Goal: Transaction & Acquisition: Download file/media

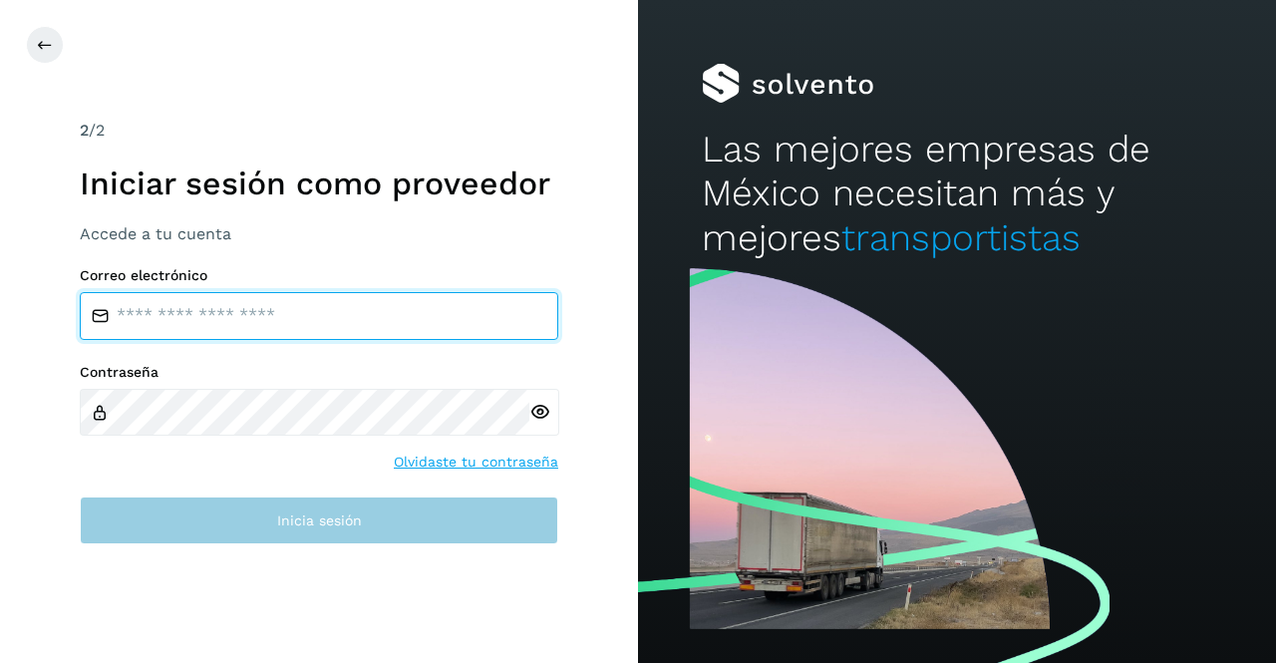
type input "**********"
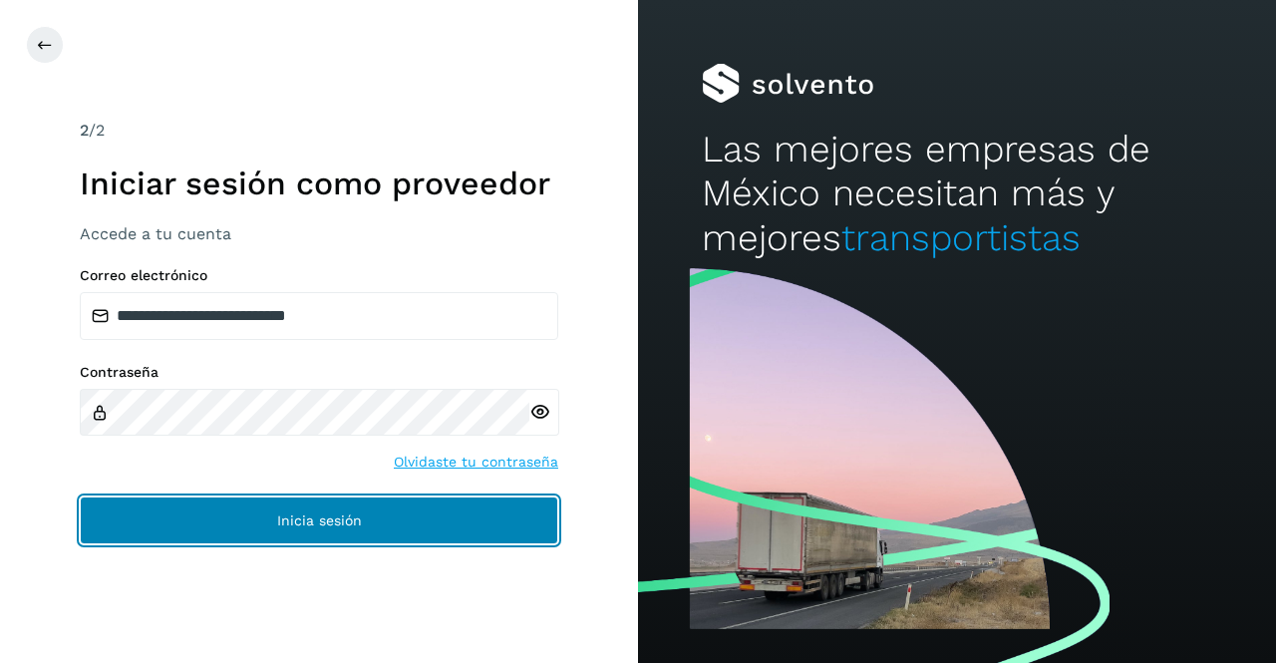
click at [233, 528] on button "Inicia sesión" at bounding box center [319, 521] width 479 height 48
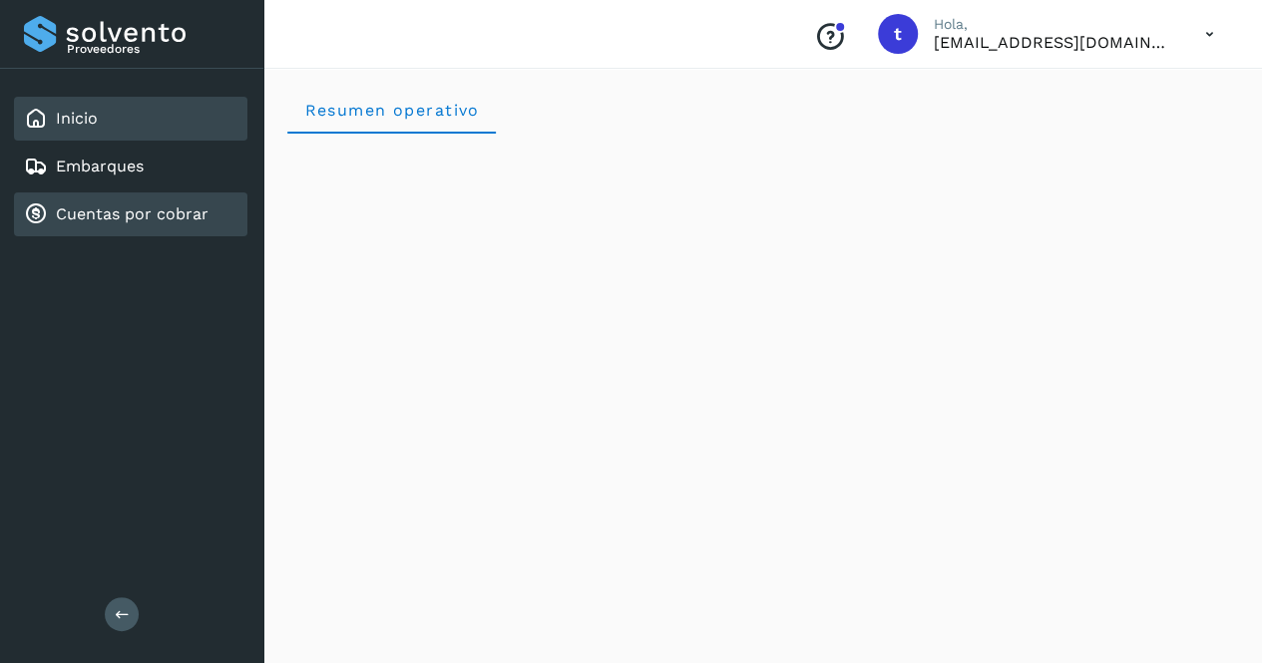
click at [108, 206] on link "Cuentas por cobrar" at bounding box center [132, 213] width 153 height 19
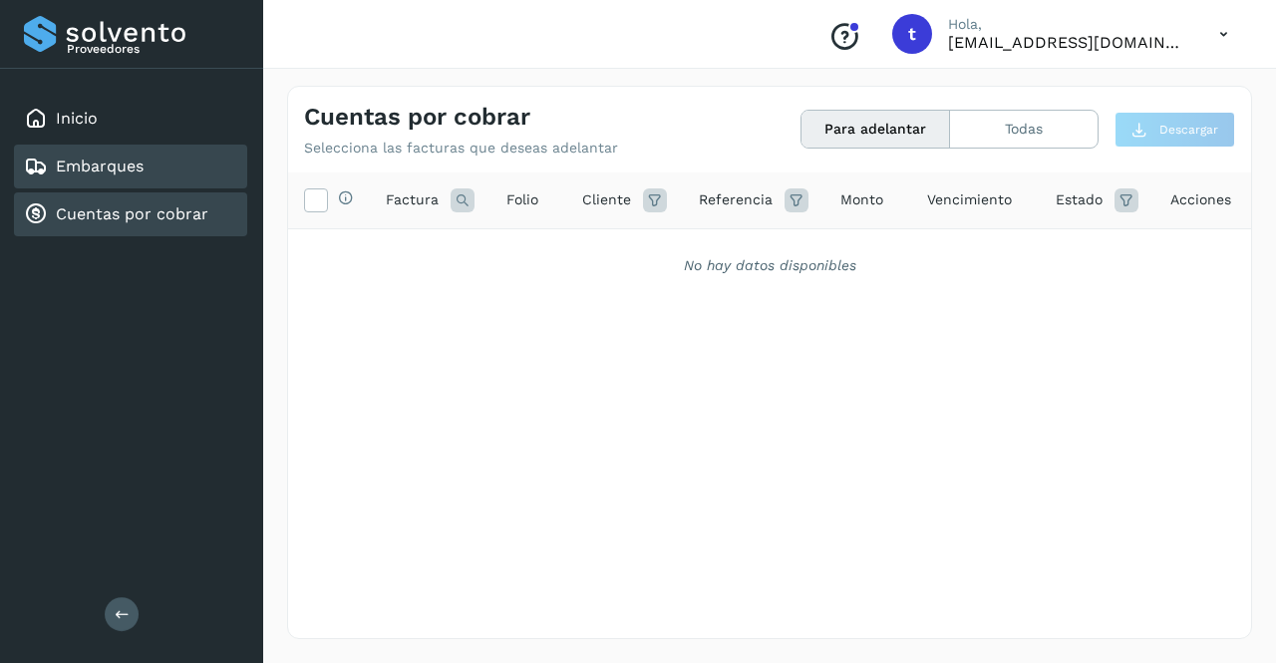
click at [108, 153] on div "Embarques" at bounding box center [130, 167] width 233 height 44
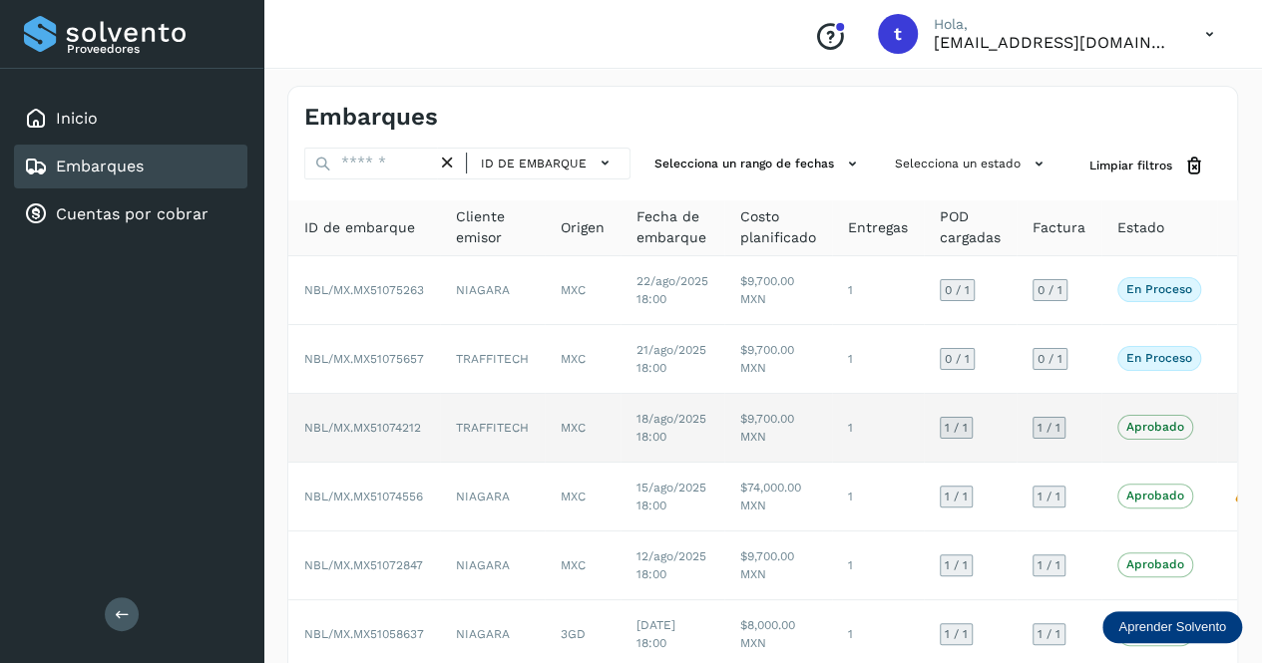
click at [408, 421] on span "NBL/MX.MX51074212" at bounding box center [362, 428] width 117 height 14
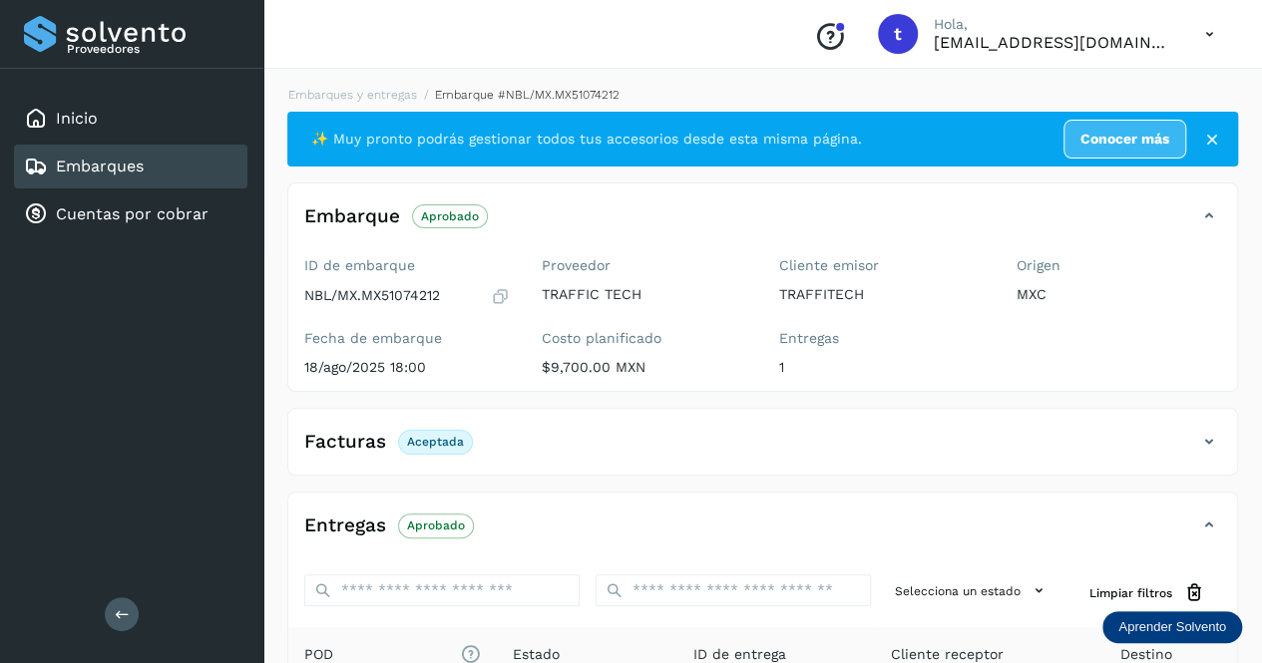
scroll to position [277, 0]
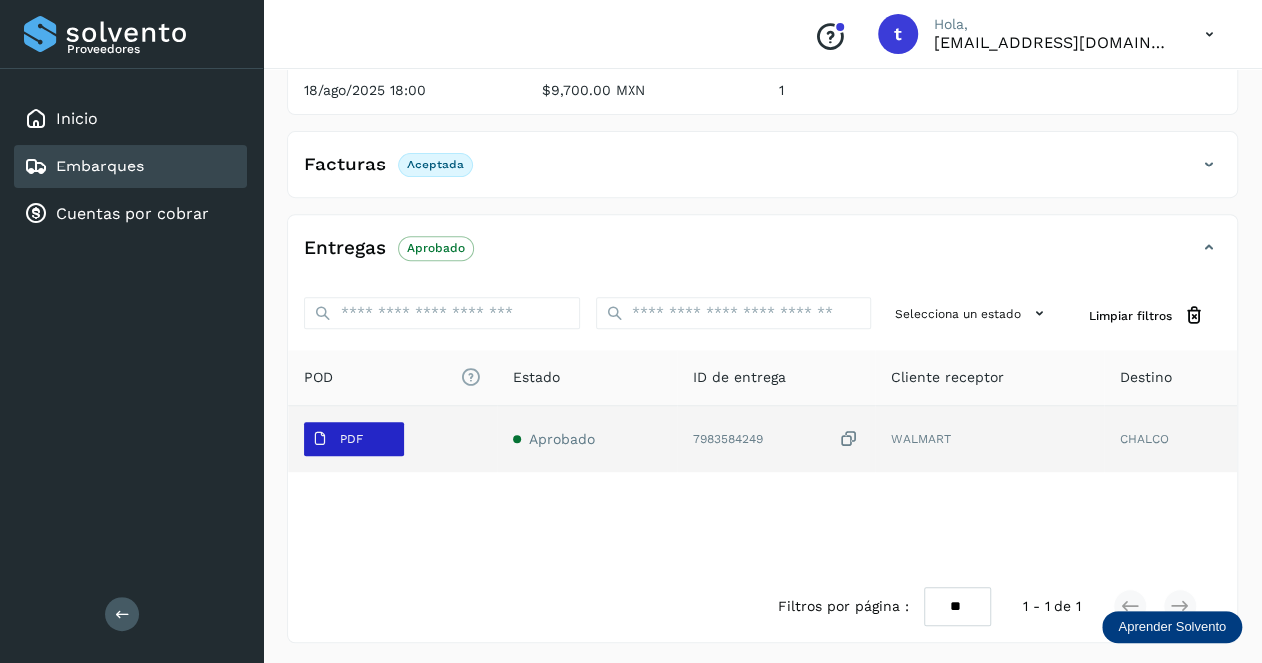
click at [374, 432] on button "PDF" at bounding box center [354, 439] width 100 height 34
click at [373, 432] on button "PDF" at bounding box center [354, 439] width 100 height 34
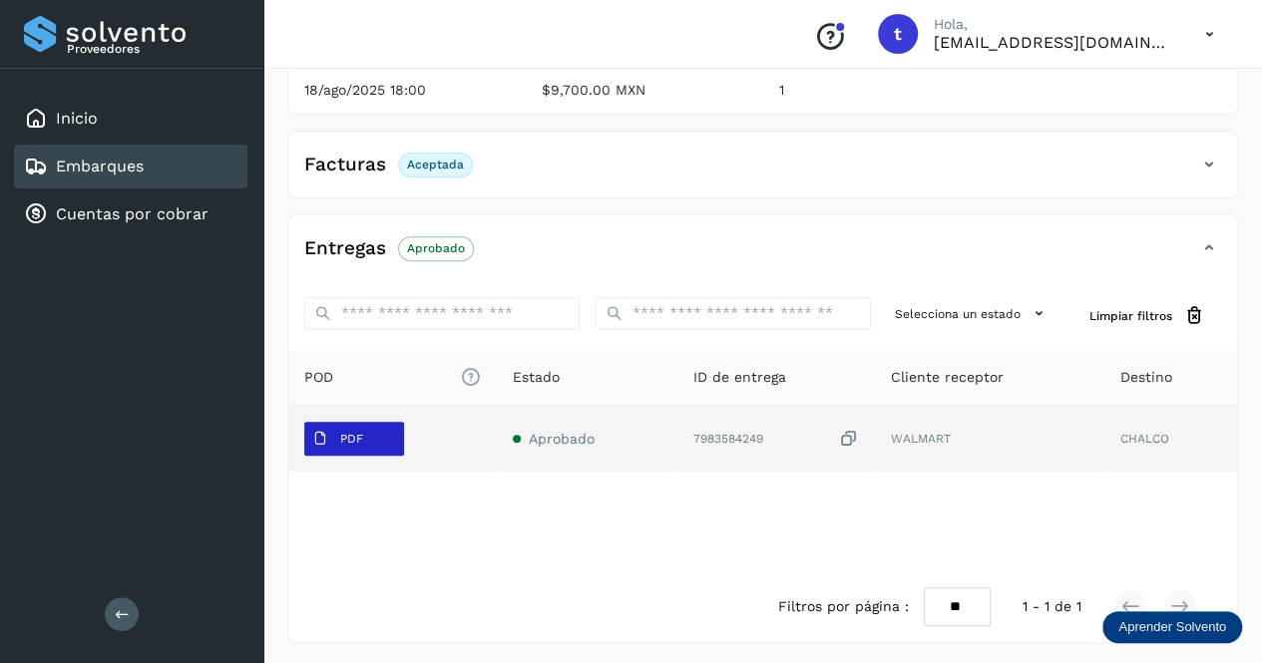
click at [373, 432] on button "PDF" at bounding box center [354, 439] width 100 height 34
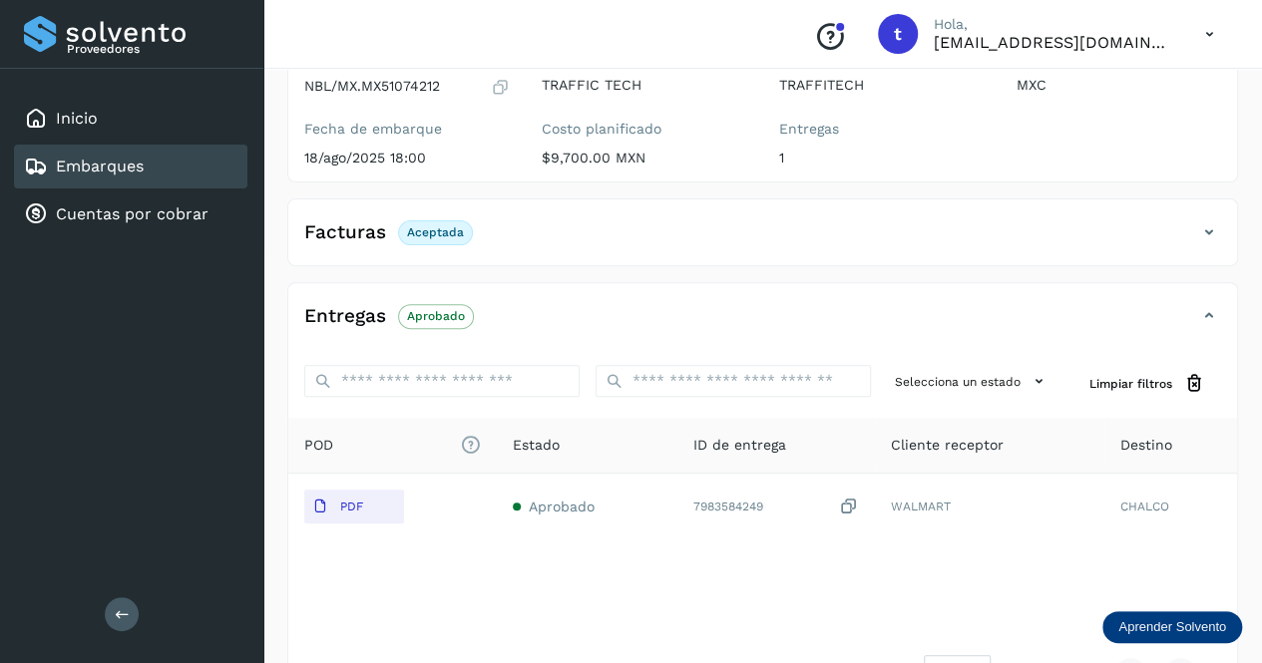
scroll to position [178, 0]
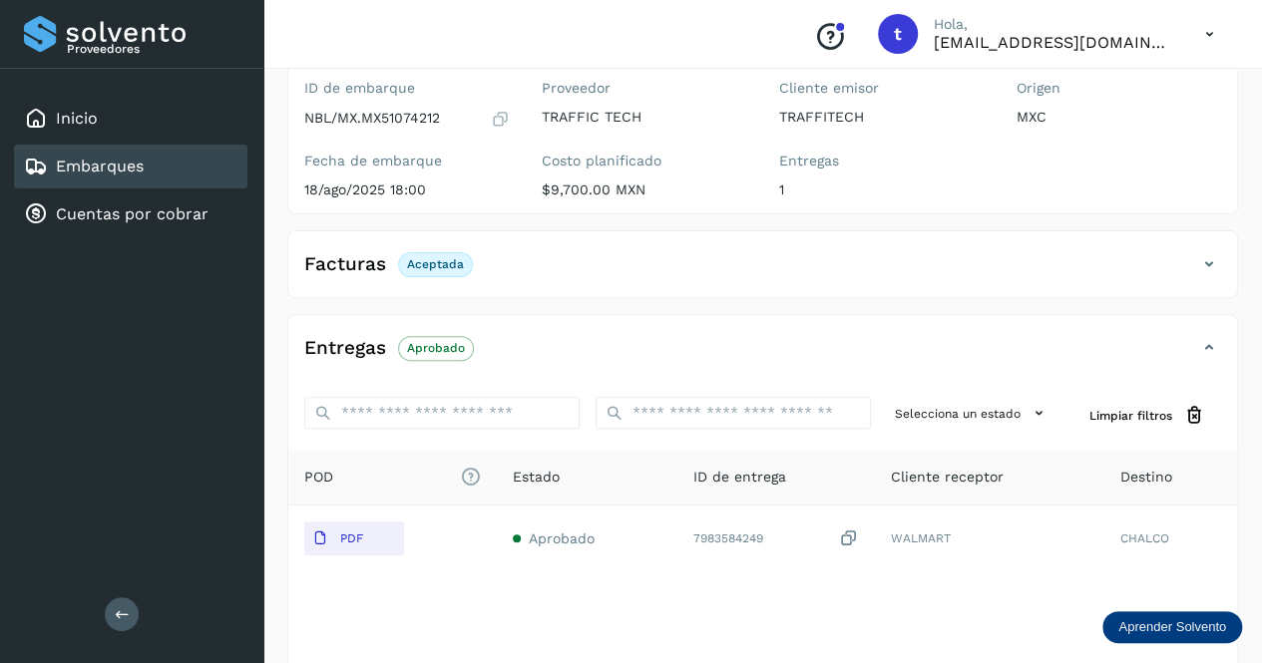
click at [1219, 256] on icon at bounding box center [1209, 264] width 24 height 24
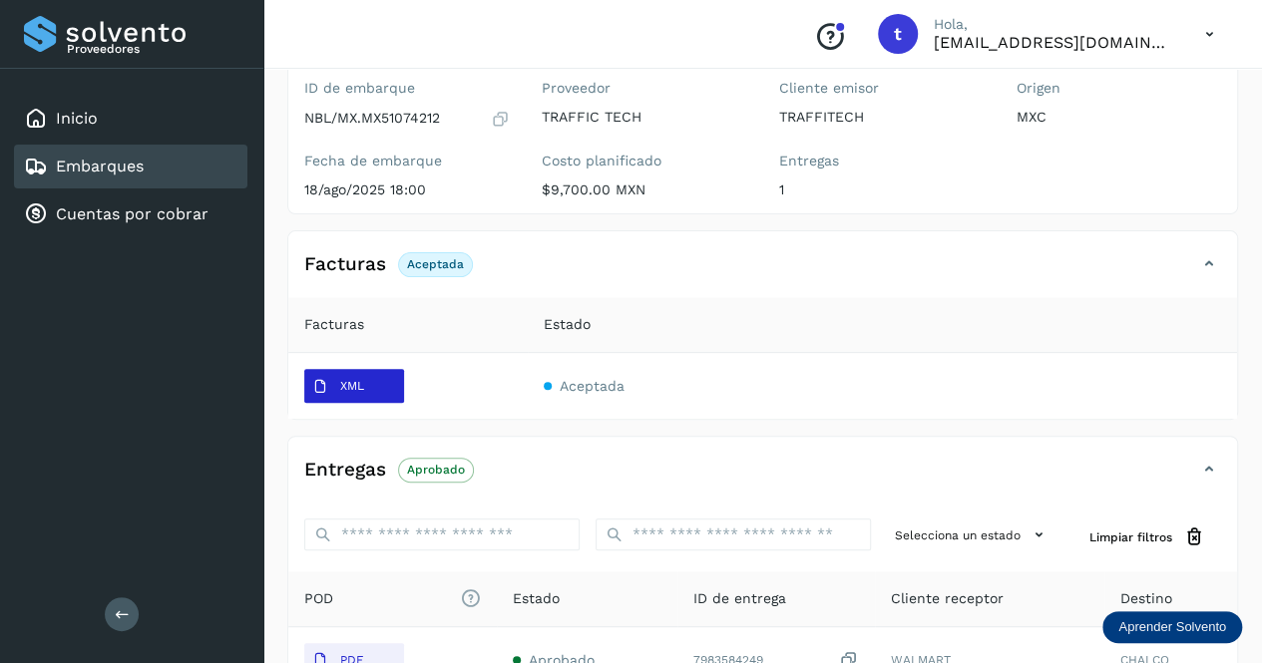
click at [378, 383] on button "XML" at bounding box center [354, 386] width 100 height 34
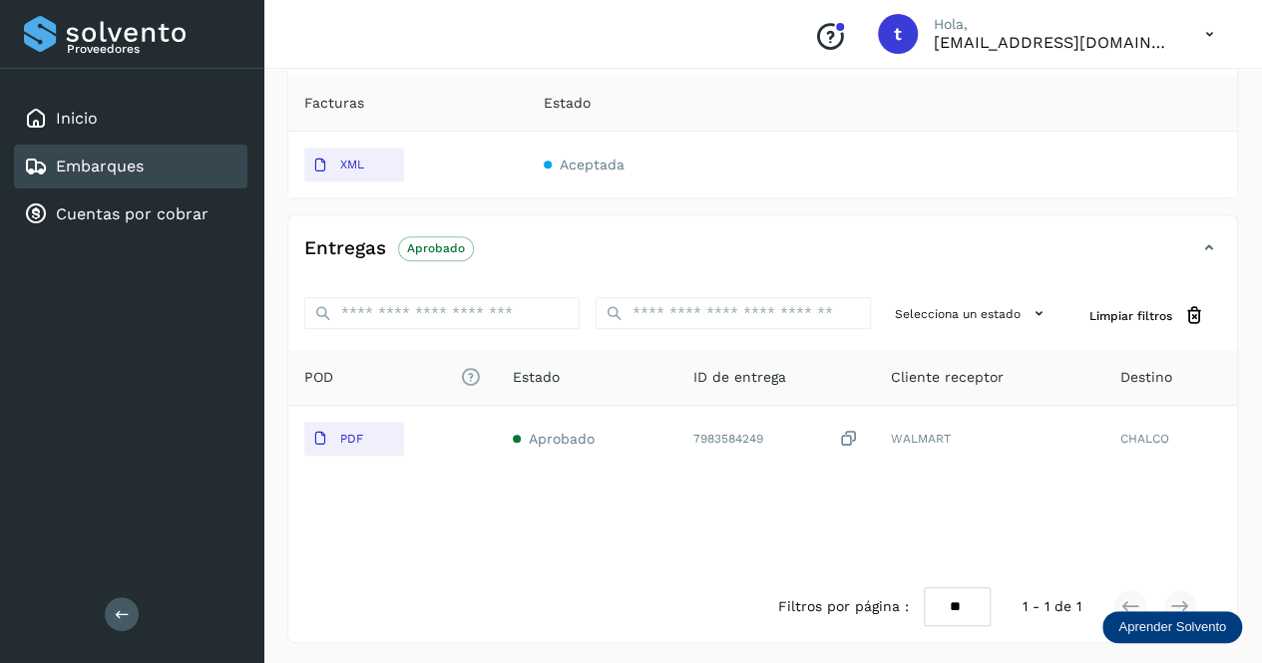
scroll to position [399, 0]
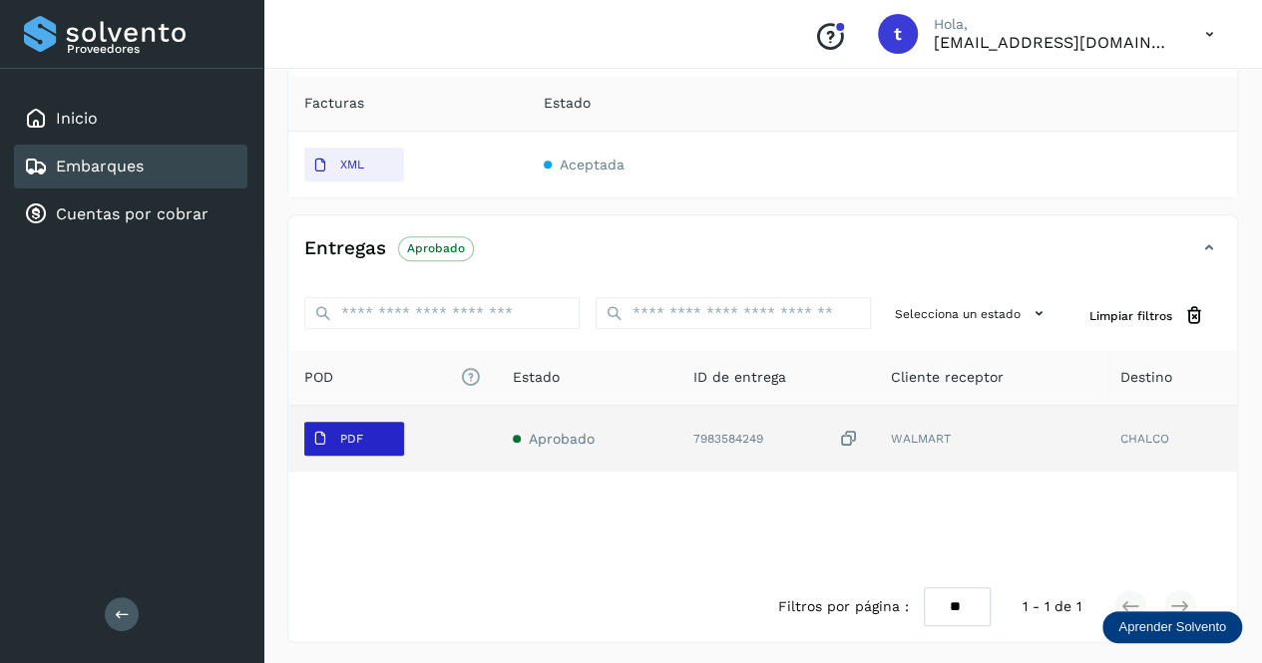
click at [345, 432] on p "PDF" at bounding box center [351, 439] width 23 height 14
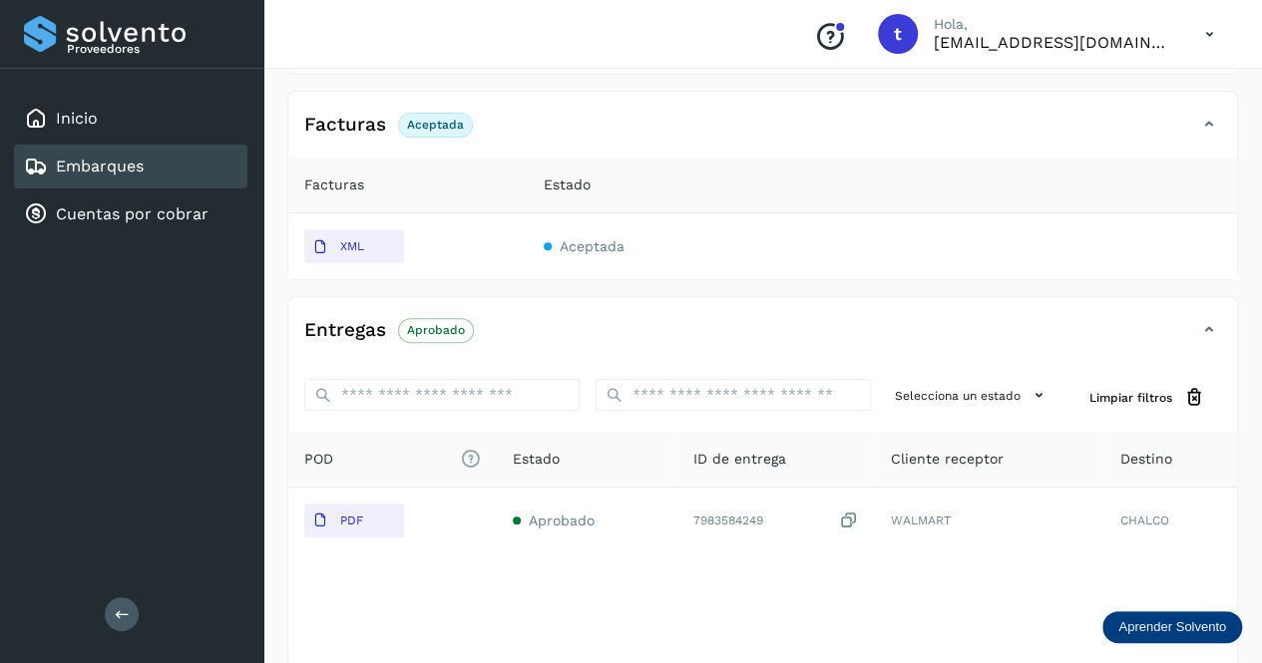
scroll to position [199, 0]
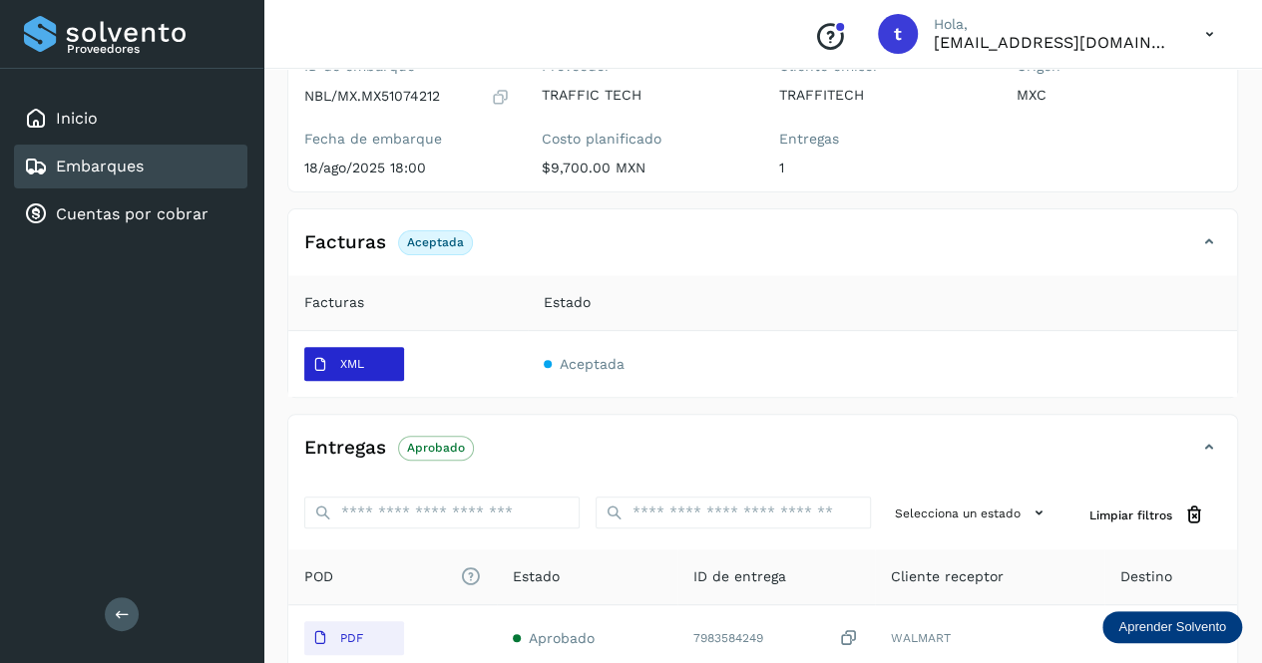
click at [355, 363] on p "XML" at bounding box center [352, 364] width 24 height 14
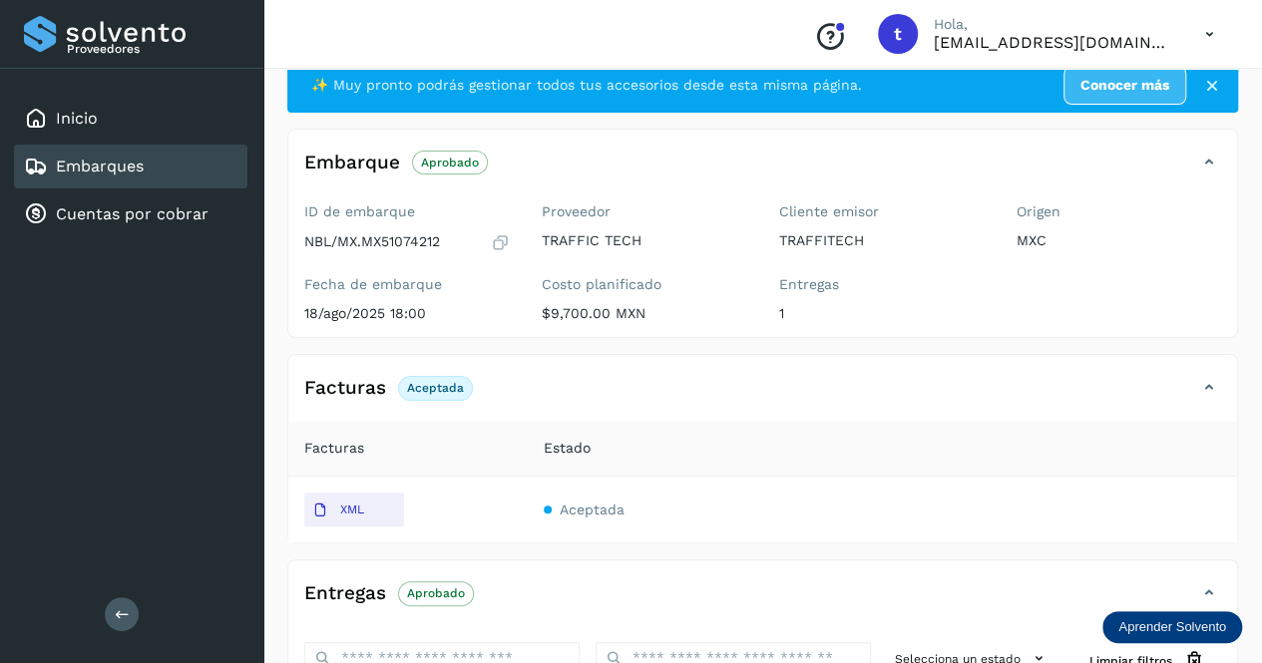
scroll to position [100, 0]
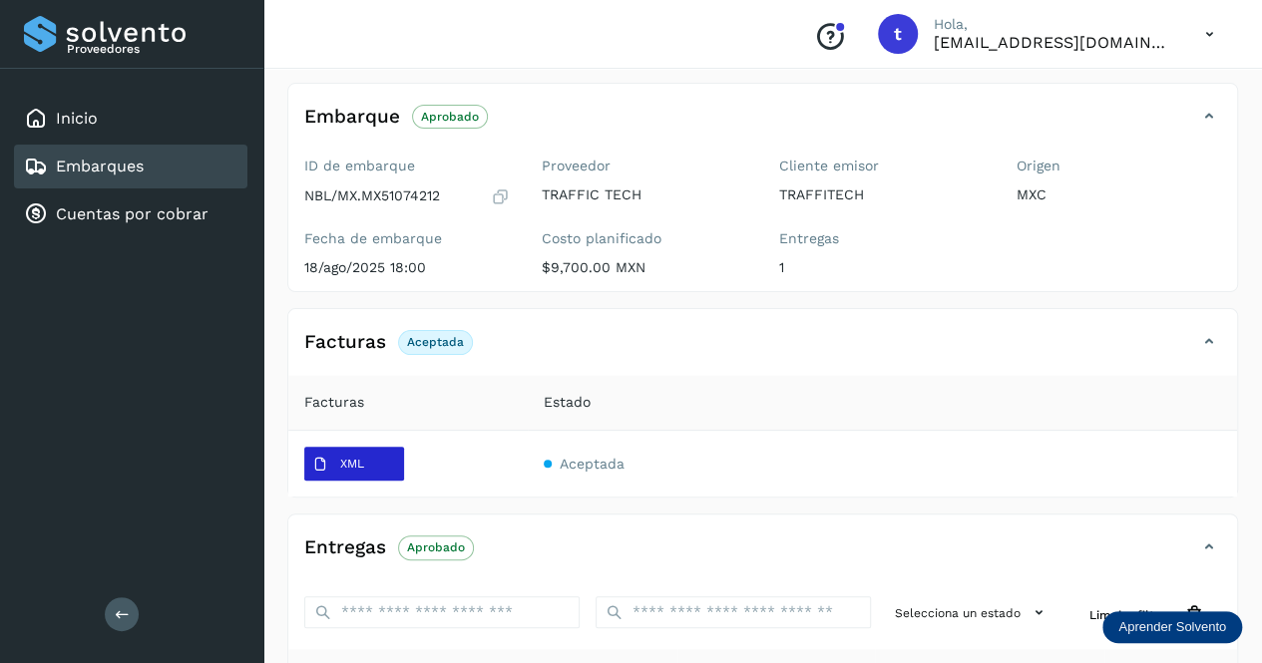
click at [329, 457] on span "XML" at bounding box center [338, 465] width 68 height 32
